Goal: Transaction & Acquisition: Subscribe to service/newsletter

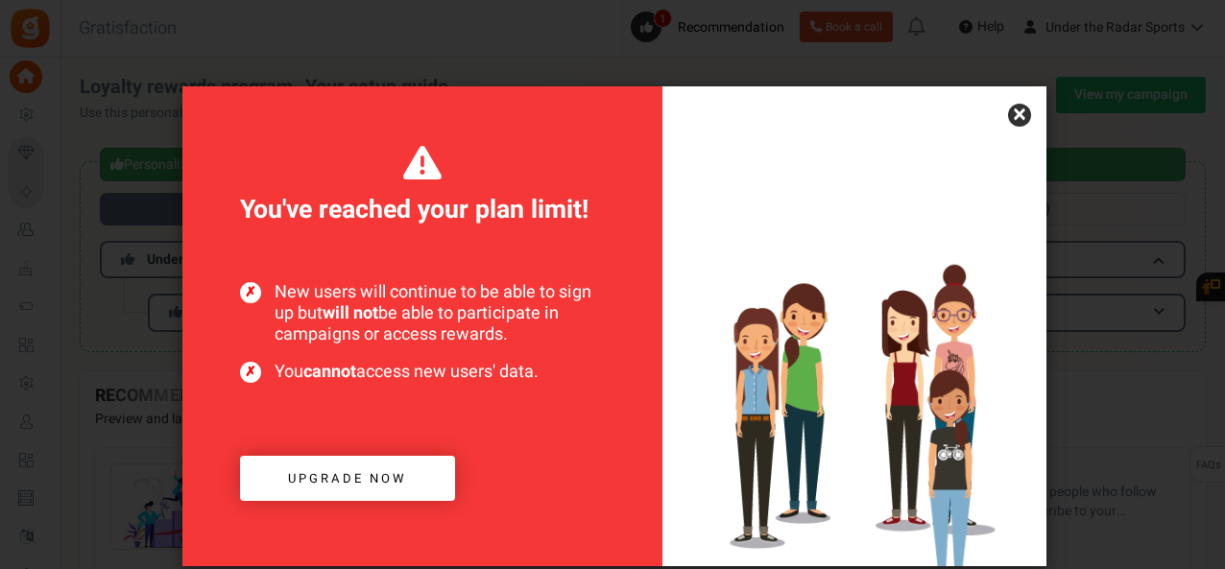
click at [1021, 118] on link "×" at bounding box center [1019, 115] width 23 height 23
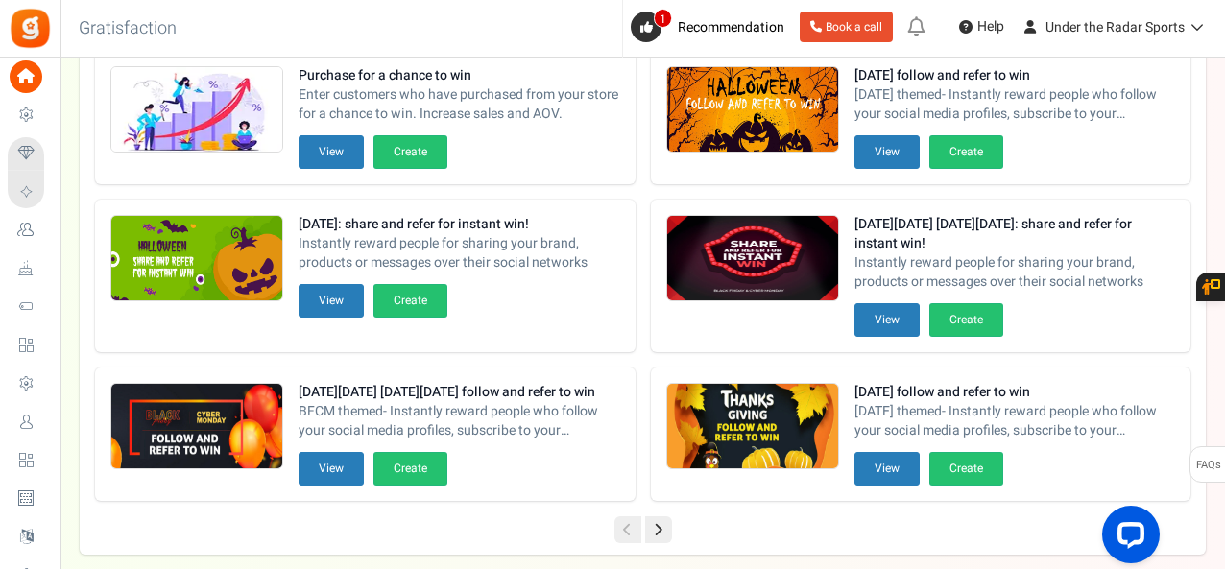
scroll to position [475, 0]
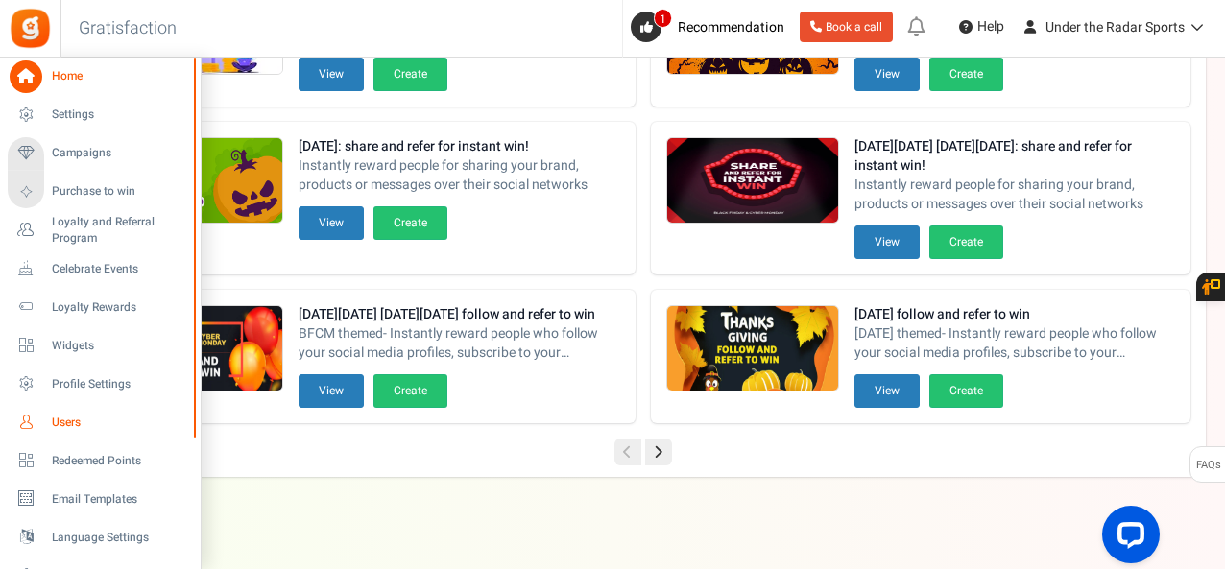
click at [79, 418] on span "Users" at bounding box center [119, 423] width 134 height 16
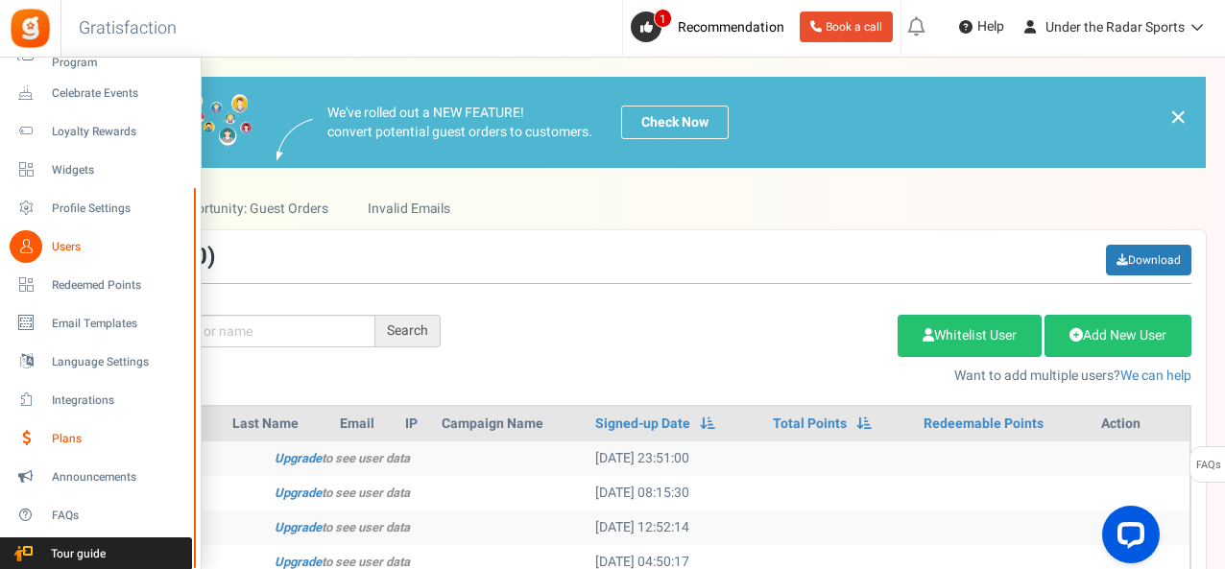
click at [70, 443] on span "Plans" at bounding box center [119, 439] width 134 height 16
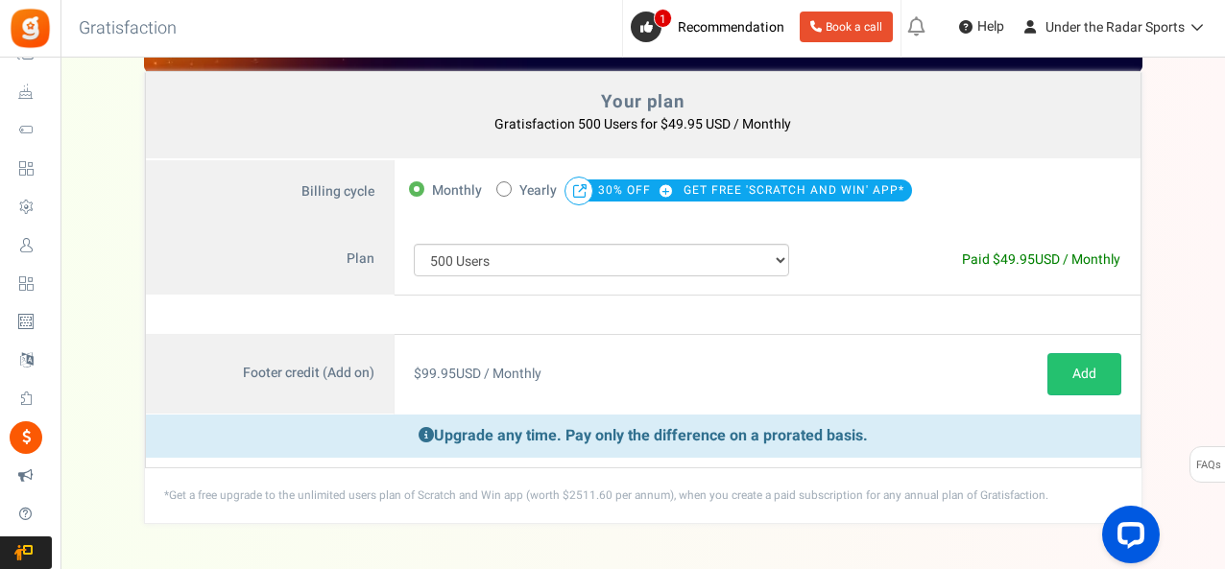
scroll to position [180, 0]
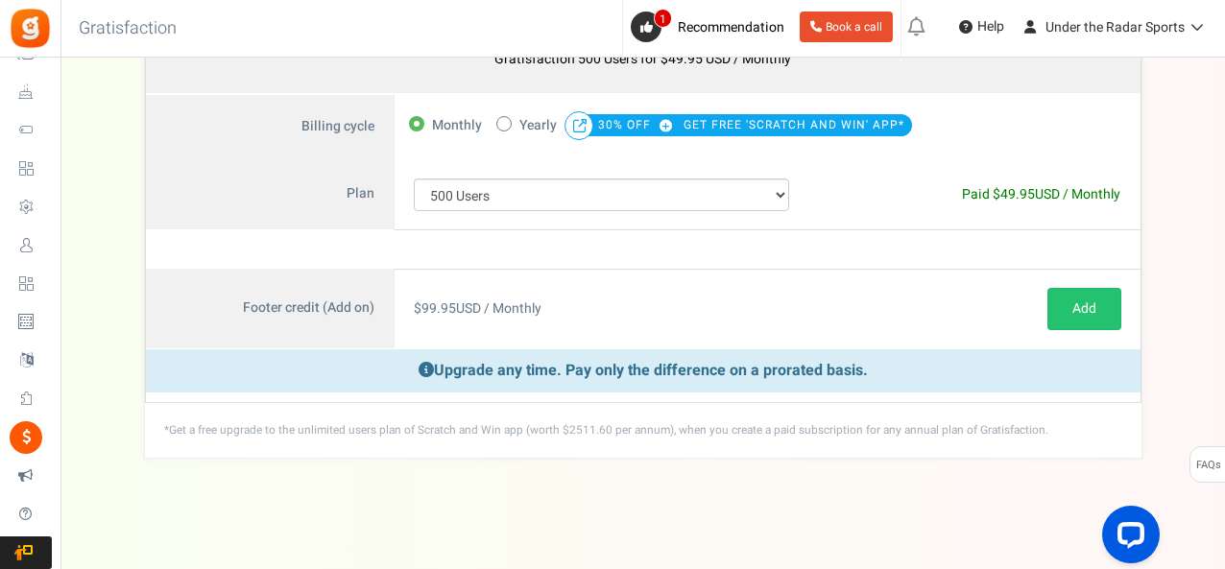
click at [490, 367] on p "Upgrade any time. Pay only the difference on a prorated basis." at bounding box center [643, 370] width 995 height 43
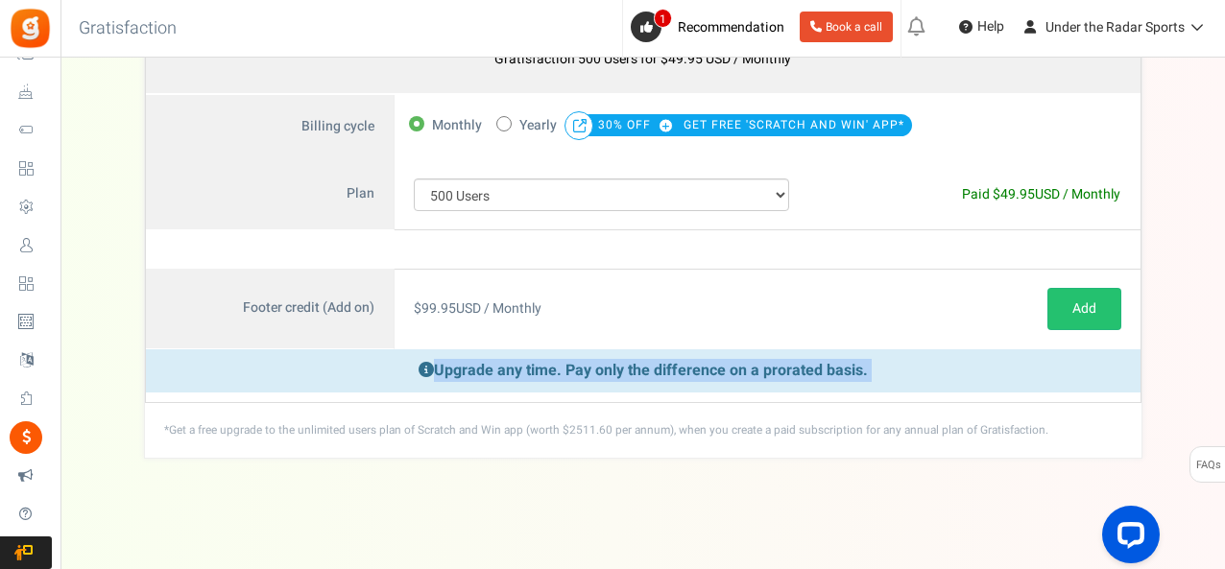
click at [490, 367] on p "Upgrade any time. Pay only the difference on a prorated basis." at bounding box center [643, 370] width 995 height 43
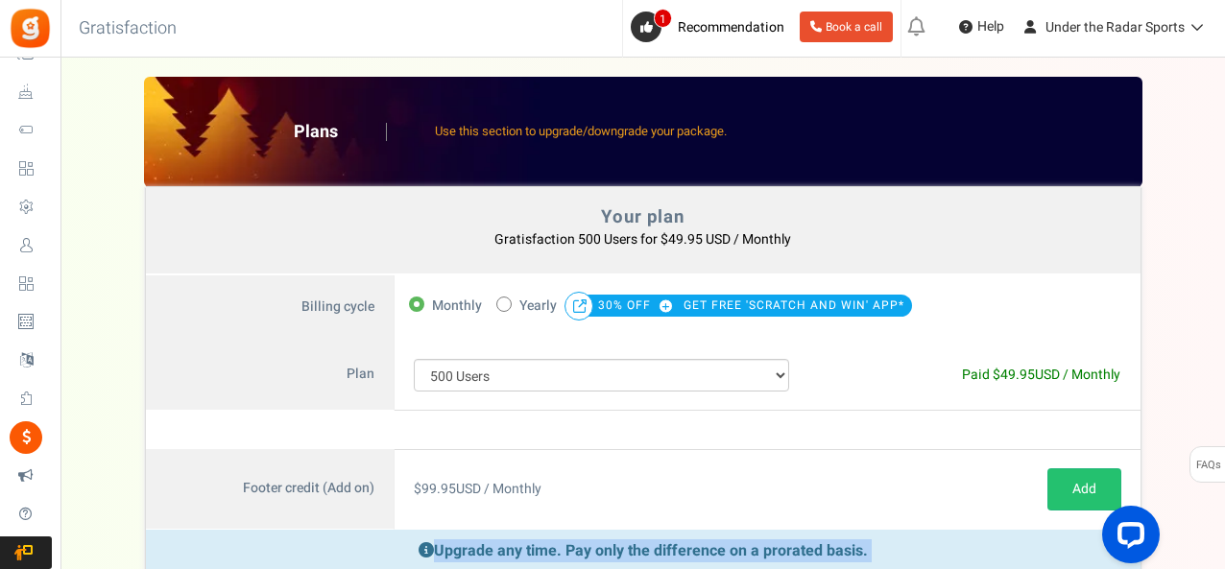
scroll to position [0, 0]
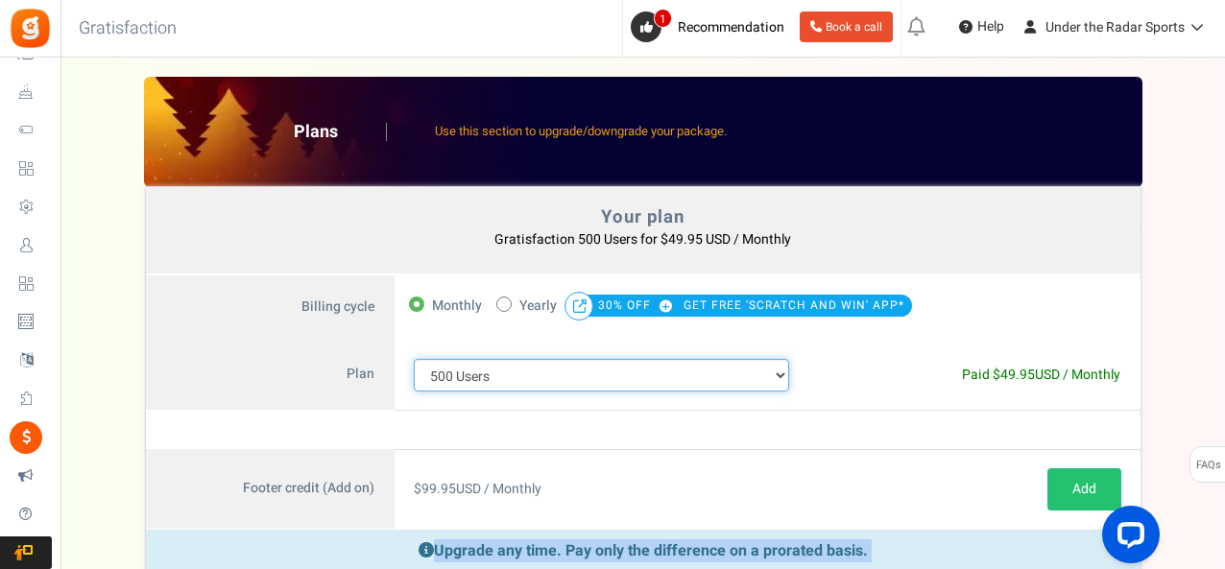
click at [536, 363] on select "100 Users 200 Users 500 Users 1000 Users 2000 Users 3000 Users 4000 Users 5000 …" at bounding box center [602, 375] width 376 height 33
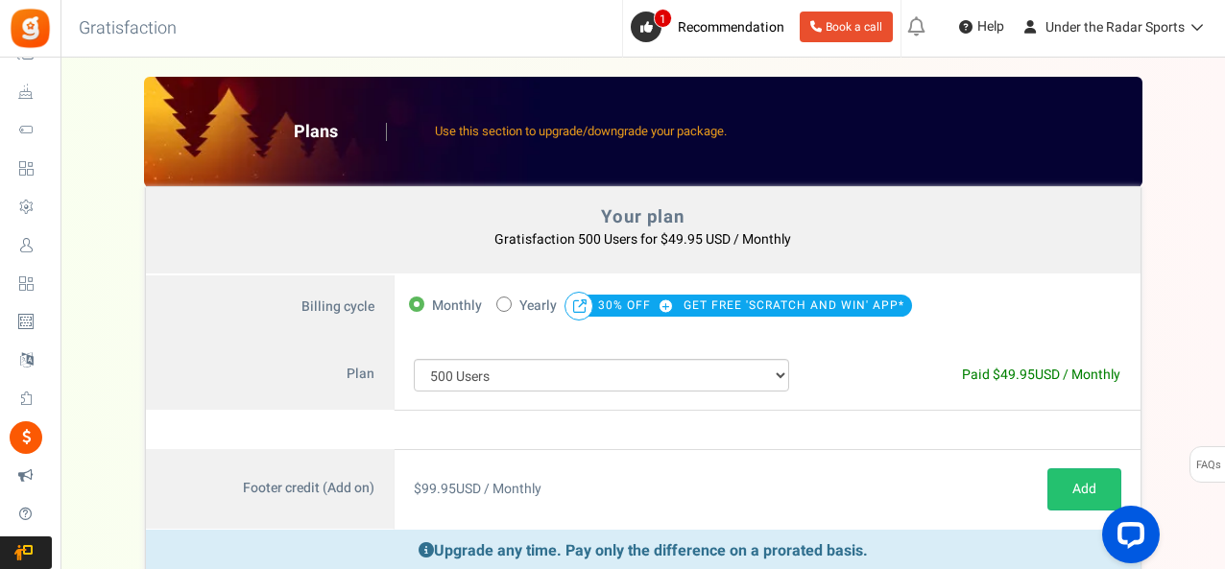
click at [966, 321] on div "Monthly 50% OFF Limited time offer! Yearly 30% OFF GET FREE 'SCRATCH AND WIN' A…" at bounding box center [726, 309] width 635 height 32
click at [522, 295] on span "Yearly" at bounding box center [537, 306] width 37 height 27
click at [509, 297] on input "50% OFF Limited time offer! Yearly 30% OFF GET FREE 'SCRATCH AND WIN' APP*" at bounding box center [502, 303] width 12 height 12
radio input "true"
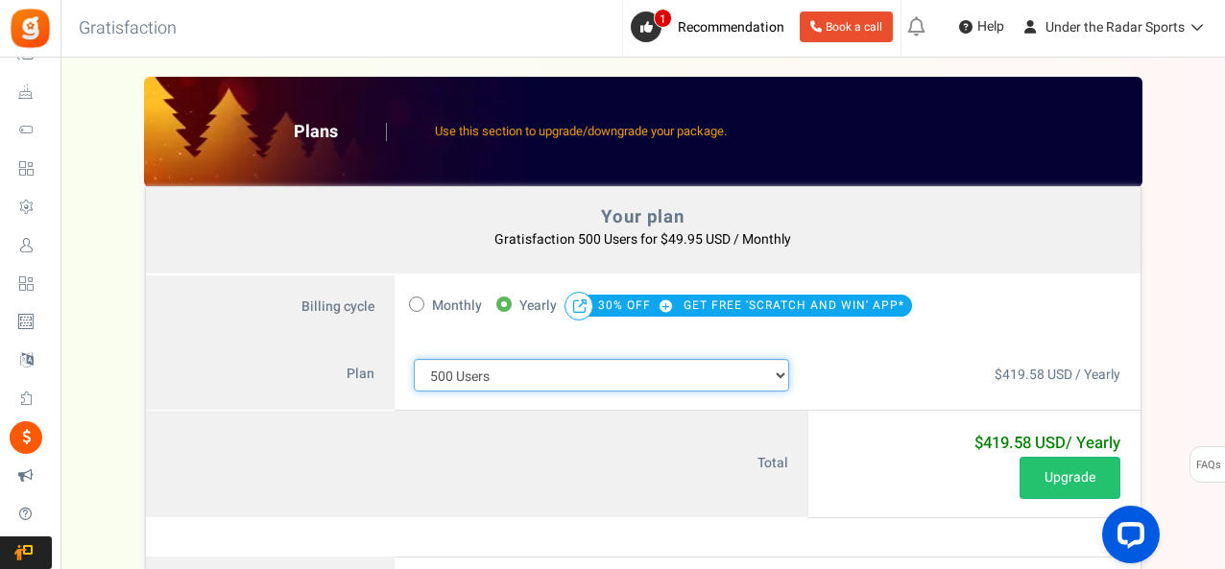
click at [565, 359] on select "100 Users 200 Users 500 Users 1000 Users 2000 Users 3000 Users 4000 Users 5000 …" at bounding box center [602, 375] width 376 height 33
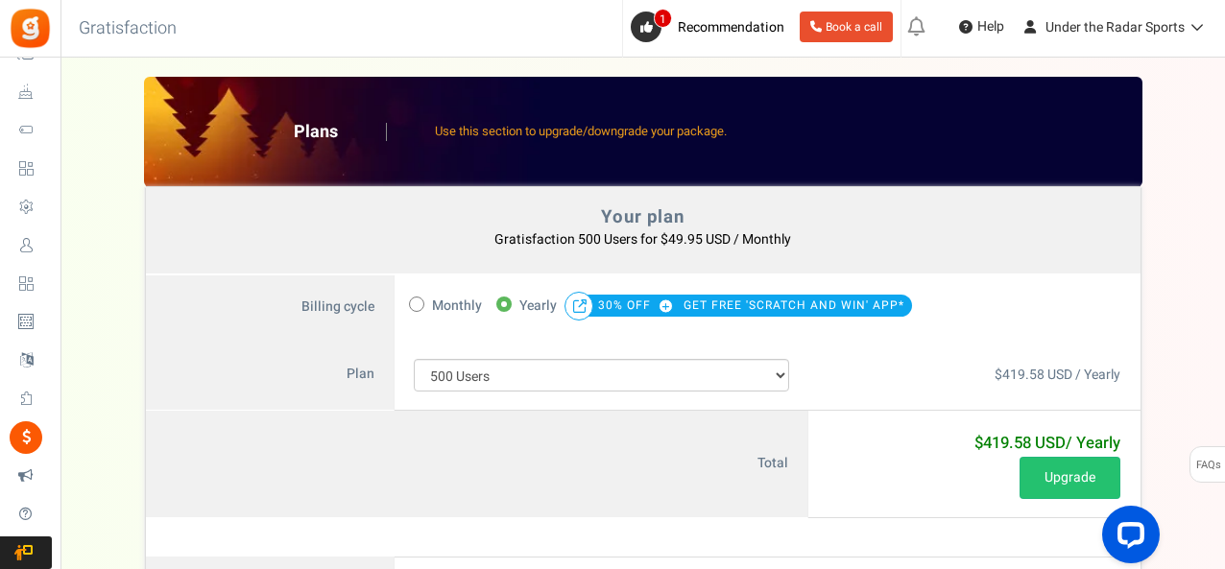
click at [1039, 314] on div "Monthly 50% OFF Limited time offer! Yearly 30% OFF GET FREE 'SCRATCH AND WIN' A…" at bounding box center [726, 309] width 635 height 32
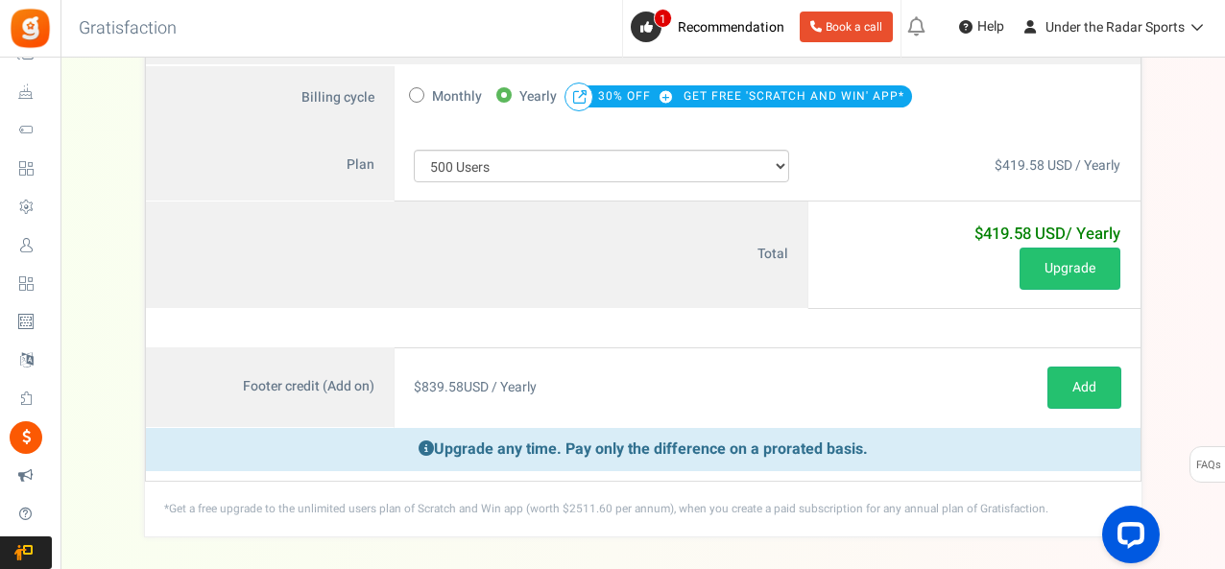
scroll to position [287, 0]
